Goal: Task Accomplishment & Management: Complete application form

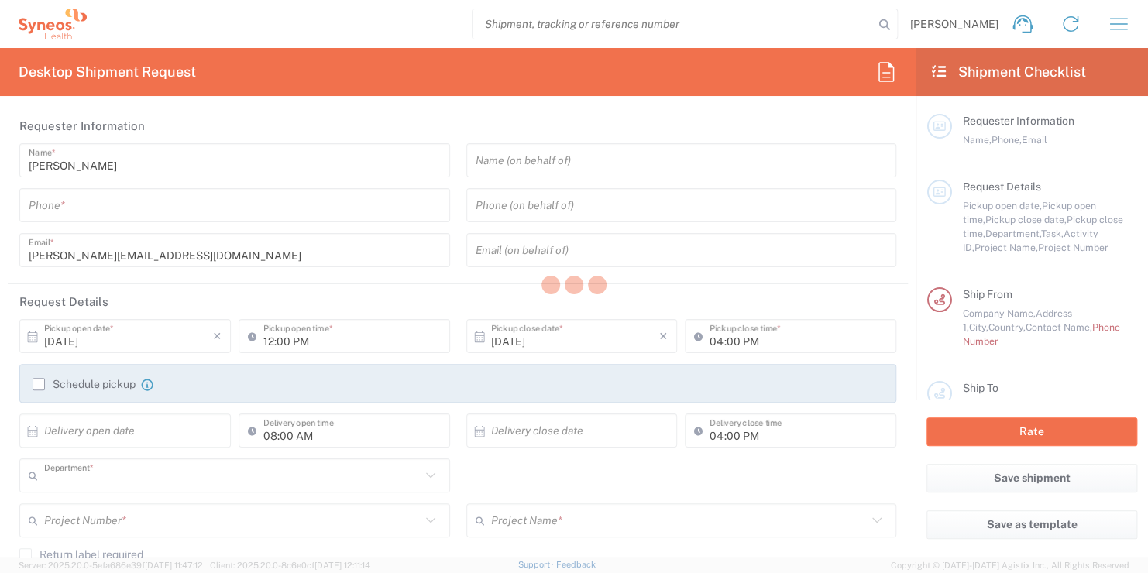
type input "3229"
type input "Poland"
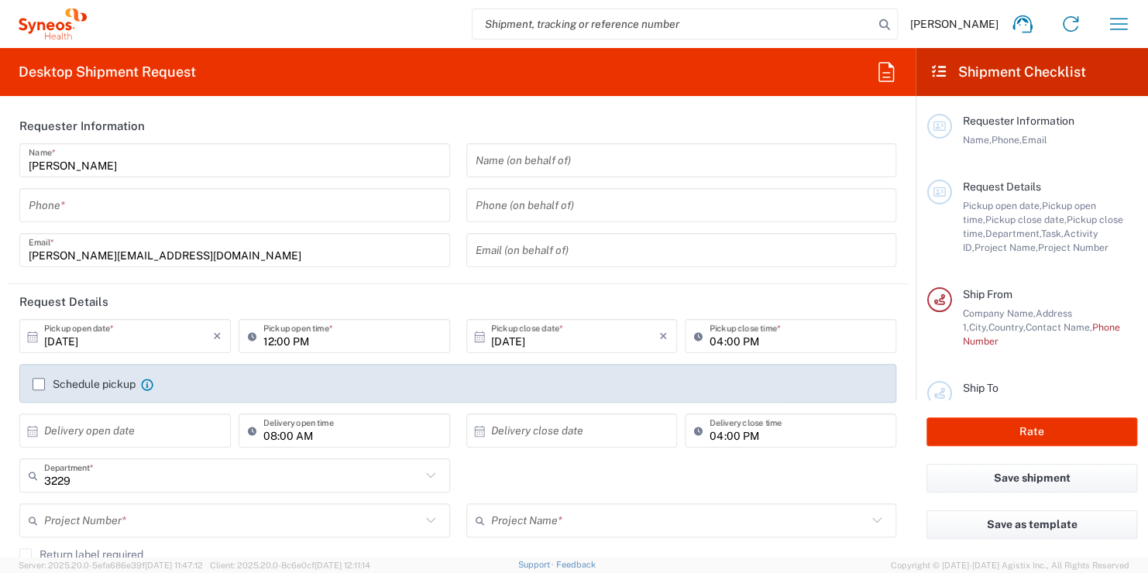
type input "Syneos Health Poland sp. z.o.o"
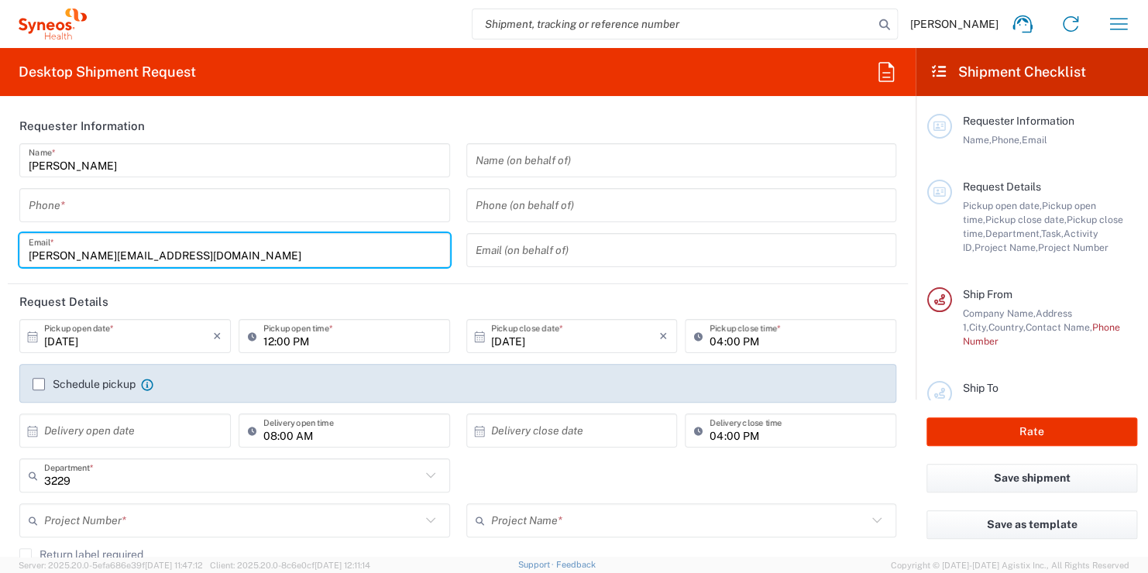
click at [420, 239] on input "agnieszka.walerys@syneoshealth.com" at bounding box center [235, 250] width 412 height 27
